Goal: Navigation & Orientation: Find specific page/section

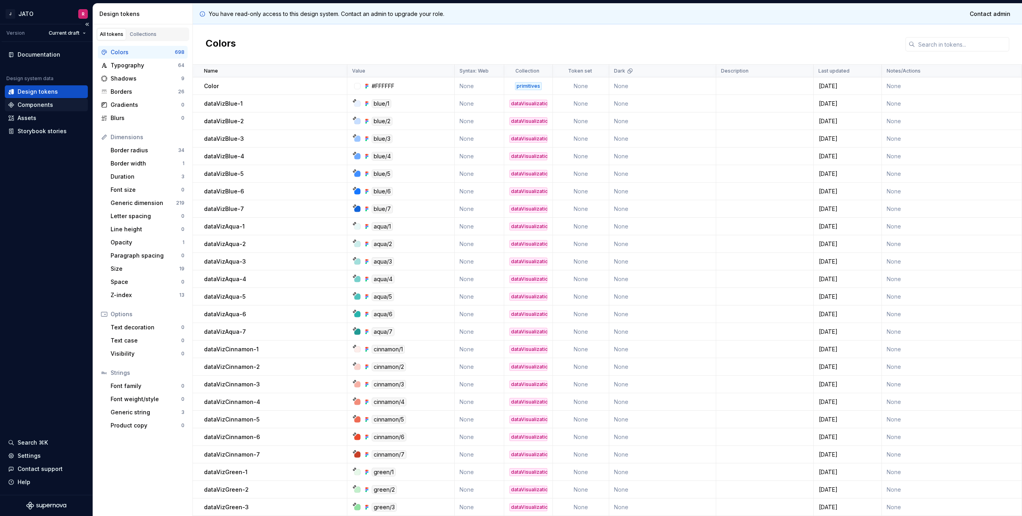
click at [39, 106] on div "Components" at bounding box center [36, 105] width 36 height 8
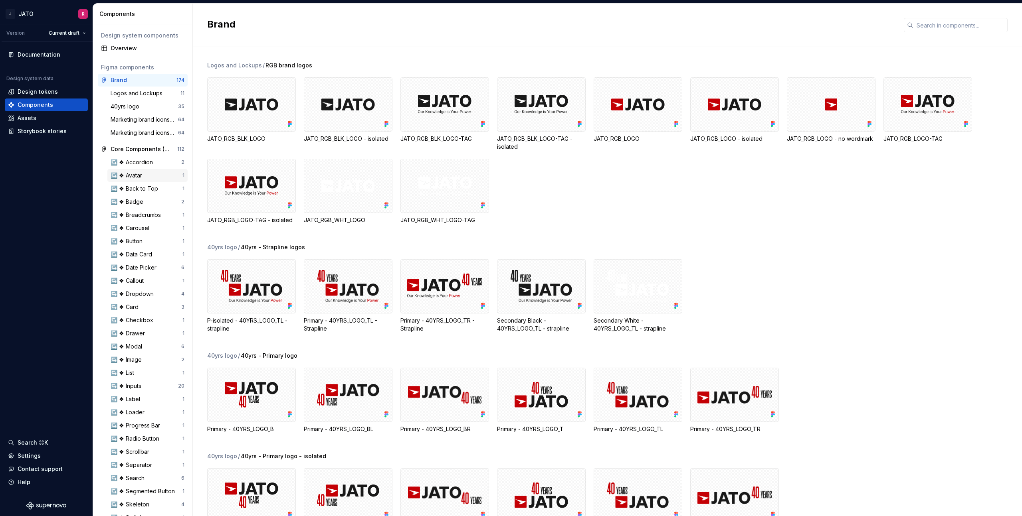
click at [128, 174] on div "↪️ ❖ Avatar" at bounding box center [128, 176] width 35 height 8
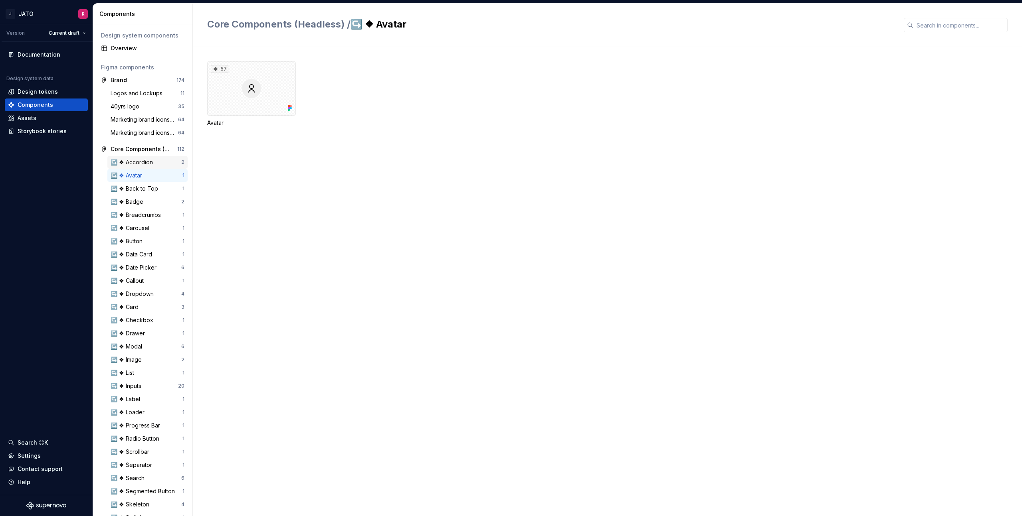
click at [130, 160] on div "↪️ ❖ Accordion" at bounding box center [133, 162] width 45 height 8
click at [51, 130] on div "Storybook stories" at bounding box center [42, 131] width 49 height 8
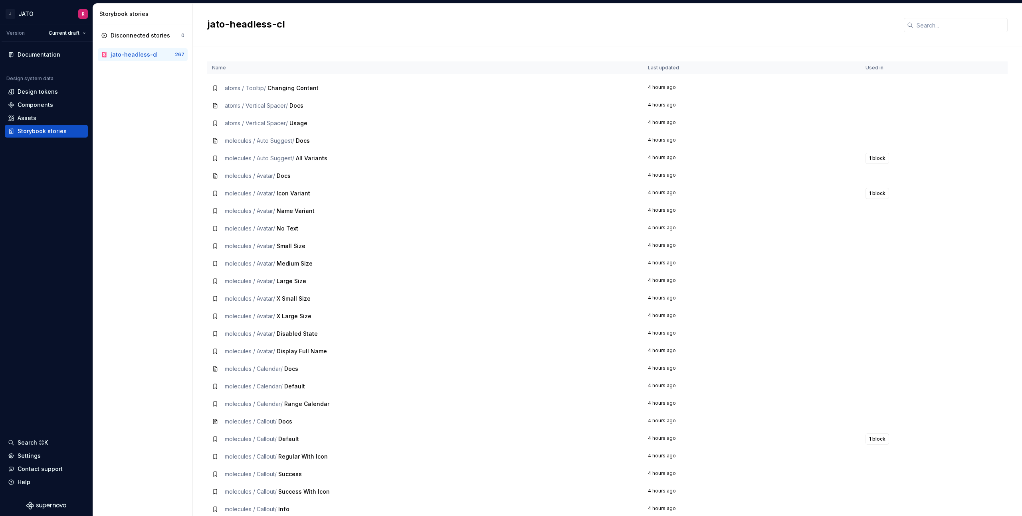
scroll to position [1559, 0]
click at [948, 27] on input "text" at bounding box center [960, 25] width 94 height 14
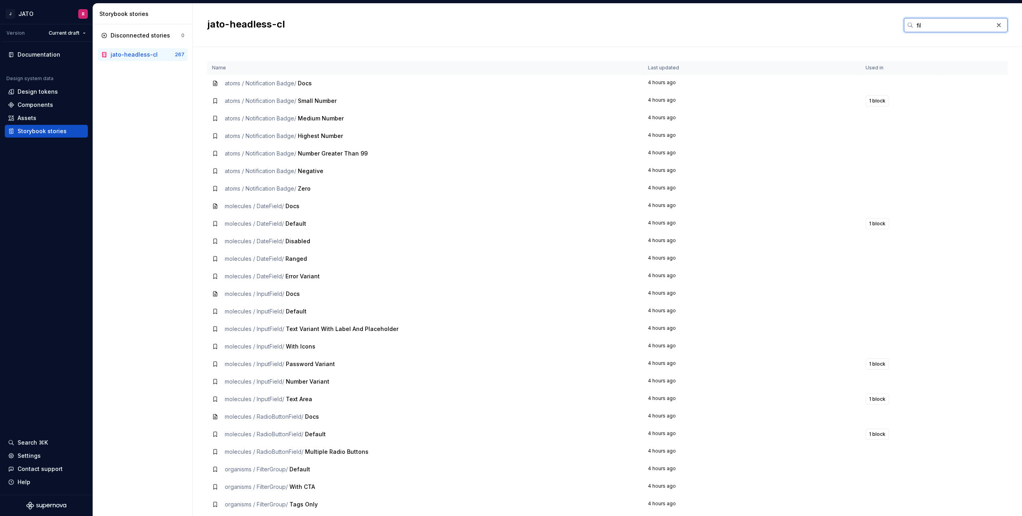
scroll to position [0, 0]
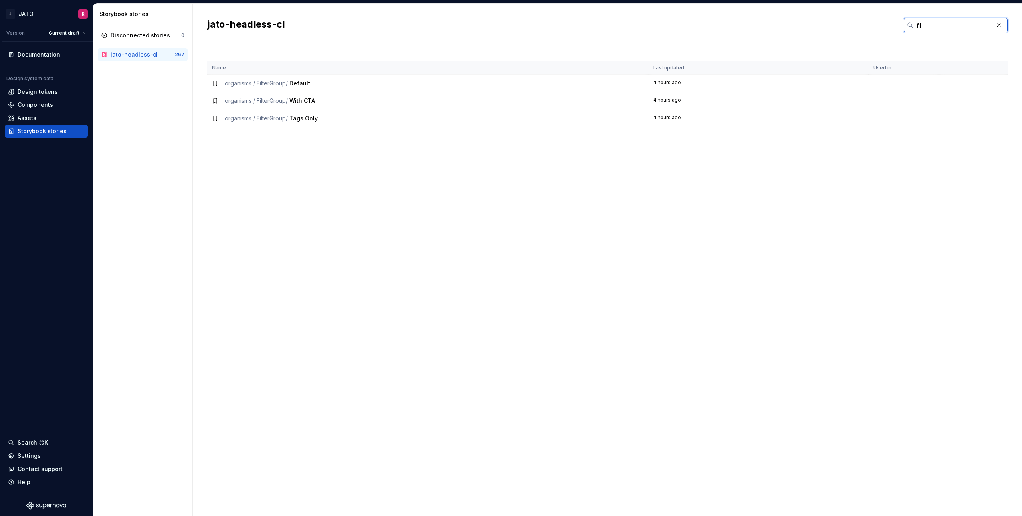
type input "fil"
click at [243, 112] on td "organisms / FilterGroup / Tags Only" at bounding box center [427, 119] width 441 height 18
click at [275, 96] on td "organisms / FilterGroup / With CTA" at bounding box center [427, 101] width 441 height 18
drag, startPoint x: 312, startPoint y: 104, endPoint x: 323, endPoint y: 98, distance: 12.7
click at [312, 104] on td "organisms / FilterGroup / With CTA" at bounding box center [427, 101] width 441 height 18
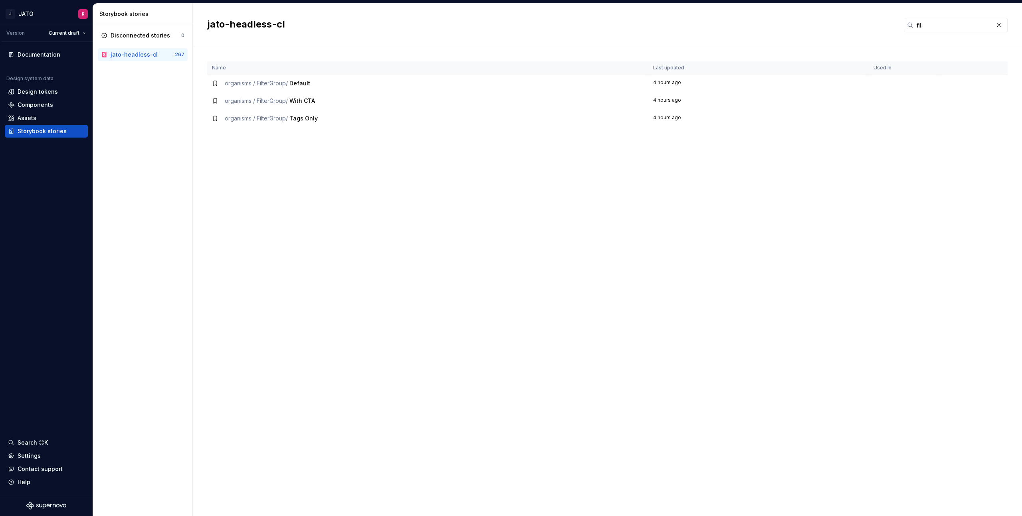
click at [336, 97] on div "organisms / FilterGroup / With CTA" at bounding box center [427, 101] width 431 height 8
drag, startPoint x: 915, startPoint y: 78, endPoint x: 892, endPoint y: 72, distance: 24.3
click at [914, 78] on td at bounding box center [903, 84] width 70 height 18
drag, startPoint x: 283, startPoint y: 94, endPoint x: 260, endPoint y: 87, distance: 24.1
click at [274, 90] on tbody "organisms / FilterGroup / Default 4 hours ago organisms / FilterGroup / With CT…" at bounding box center [607, 101] width 800 height 53
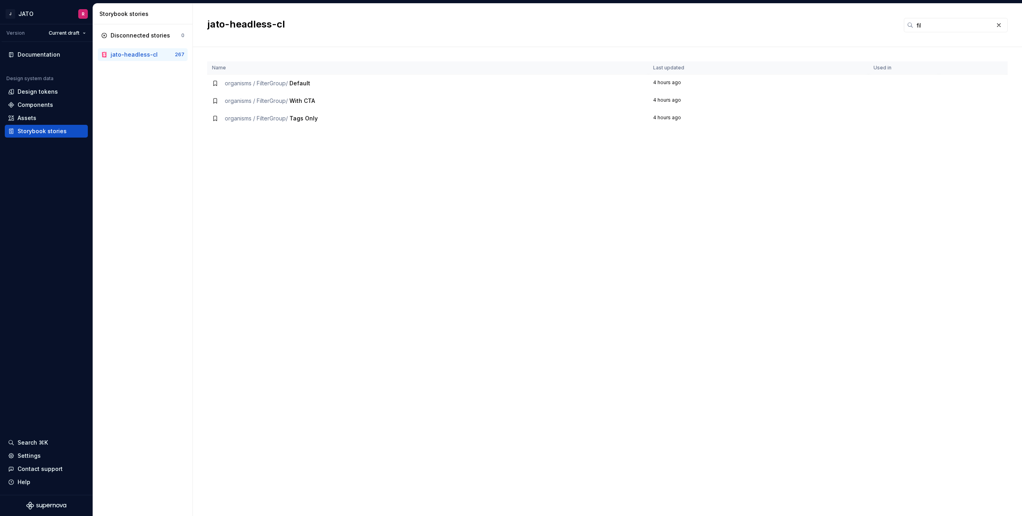
click at [249, 85] on span "organisms / FilterGroup /" at bounding box center [256, 83] width 63 height 7
click at [140, 34] on div "Disconnected stories" at bounding box center [140, 36] width 59 height 8
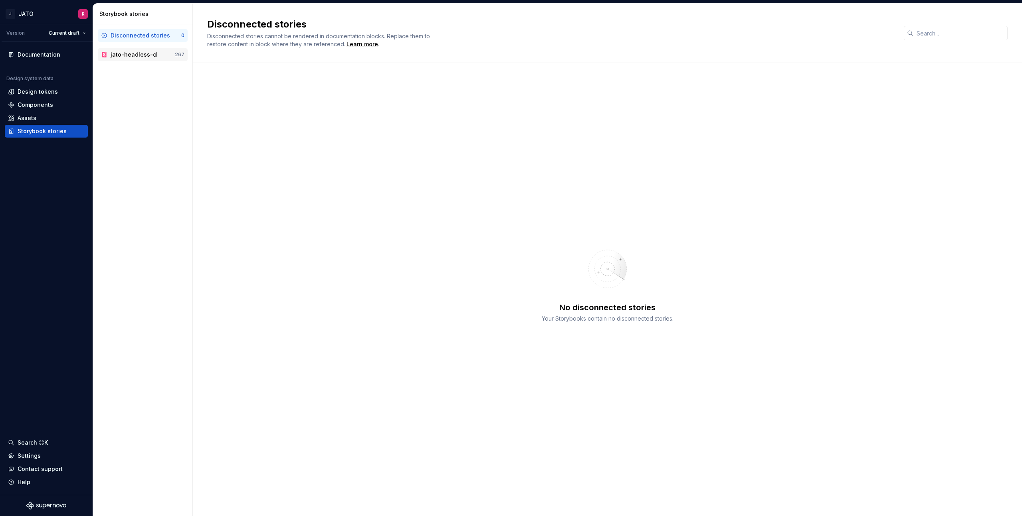
click at [140, 55] on div "jato-headless-cl" at bounding box center [134, 55] width 47 height 8
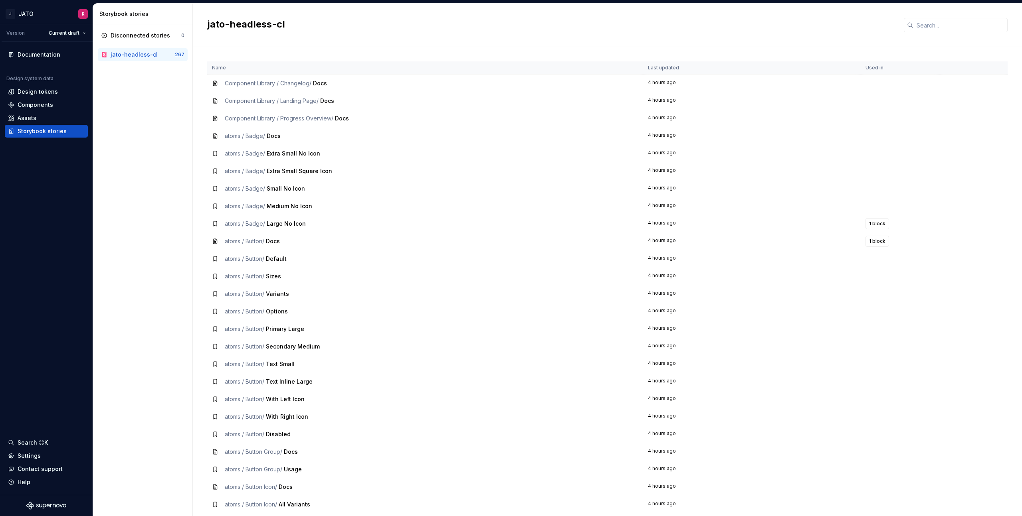
click at [293, 103] on span "Component Library / Landing Page /" at bounding box center [272, 100] width 94 height 7
click at [34, 104] on div "Components" at bounding box center [36, 105] width 36 height 8
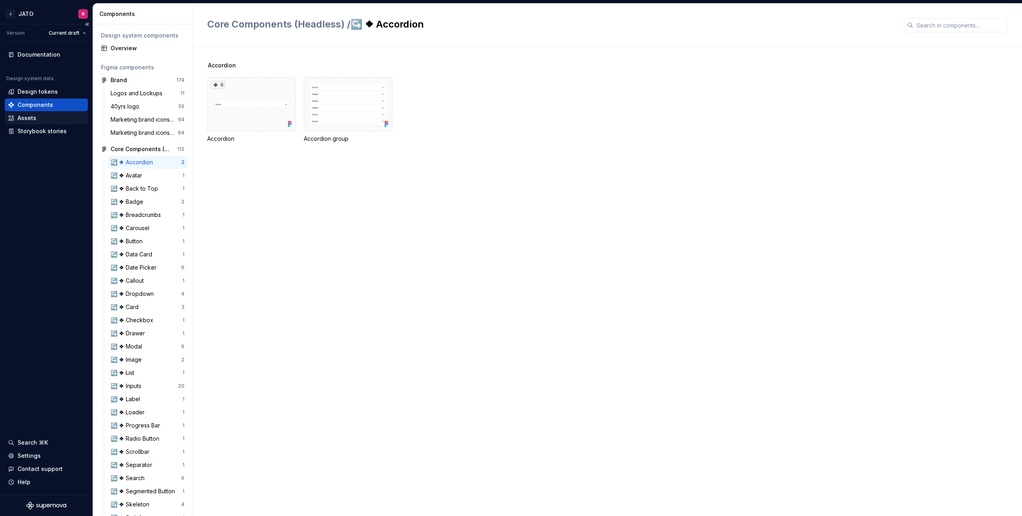
click at [25, 117] on div "Assets" at bounding box center [27, 118] width 19 height 8
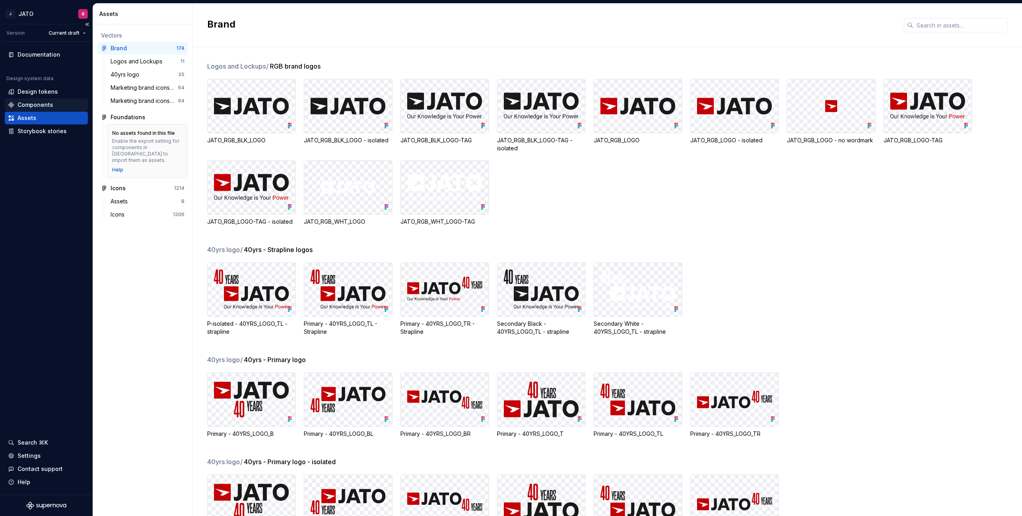
click at [35, 103] on div "Components" at bounding box center [36, 105] width 36 height 8
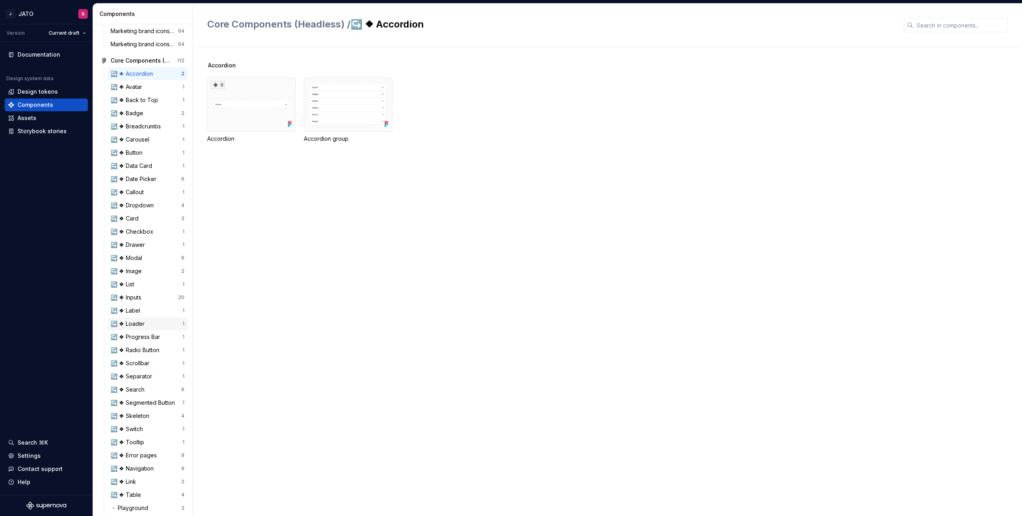
scroll to position [301, 0]
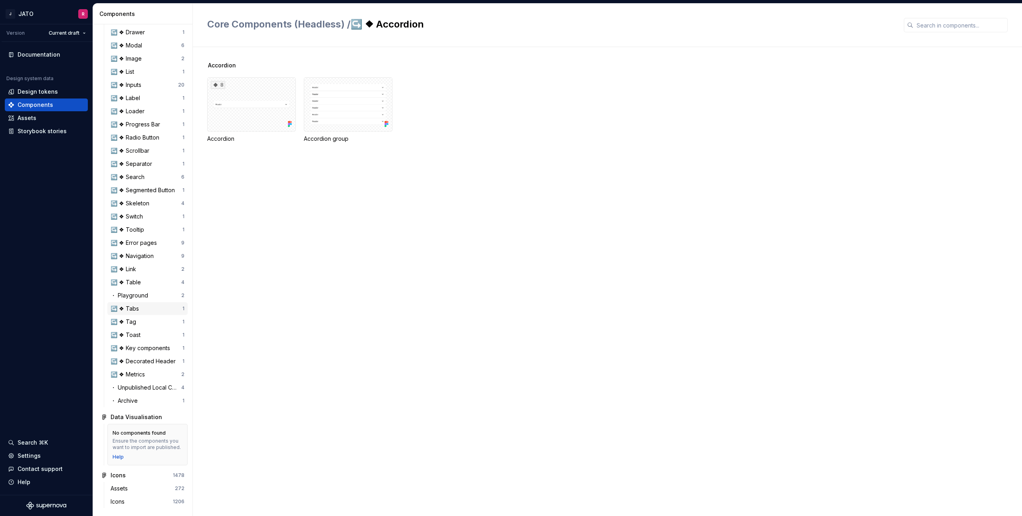
click at [131, 308] on div "↪️ ❖ Tabs" at bounding box center [127, 309] width 32 height 8
click at [261, 74] on div "4" at bounding box center [251, 88] width 89 height 54
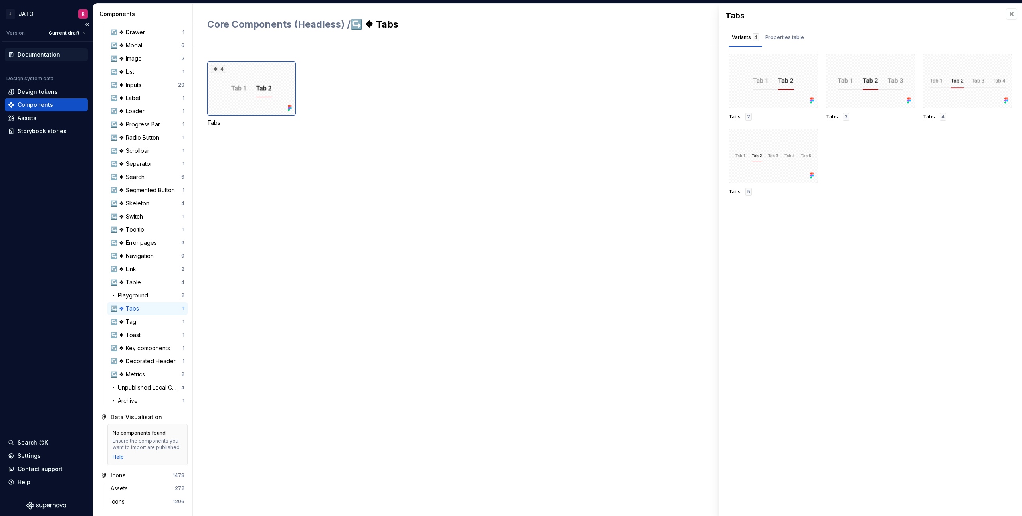
click at [26, 52] on div "Documentation" at bounding box center [39, 55] width 43 height 8
